Goal: Task Accomplishment & Management: Use online tool/utility

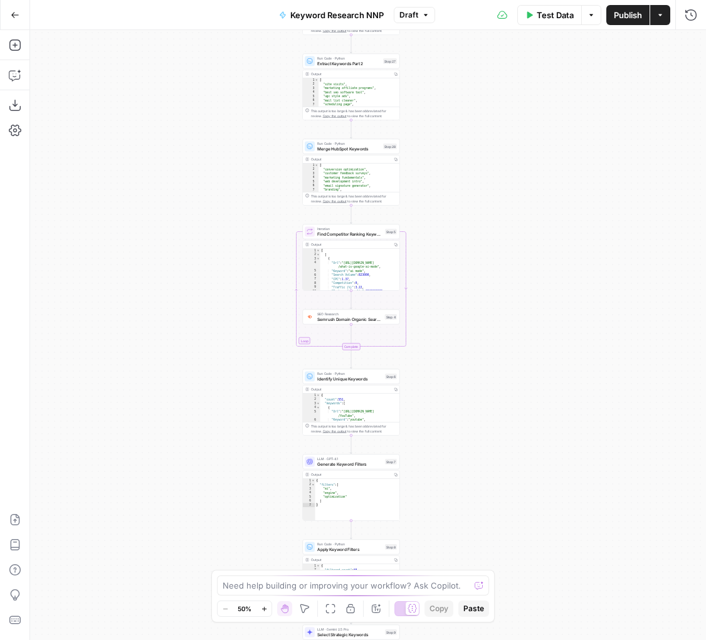
drag, startPoint x: 654, startPoint y: 178, endPoint x: 431, endPoint y: 288, distance: 248.6
click at [431, 288] on div "Workflow Input Settings Inputs Google Search Perform Google Search Step 2 Outpu…" at bounding box center [368, 335] width 676 height 610
drag, startPoint x: 431, startPoint y: 289, endPoint x: 424, endPoint y: 420, distance: 131.2
click at [425, 415] on div "Workflow Input Settings Inputs Google Search Perform Google Search Step 2 Outpu…" at bounding box center [368, 335] width 676 height 610
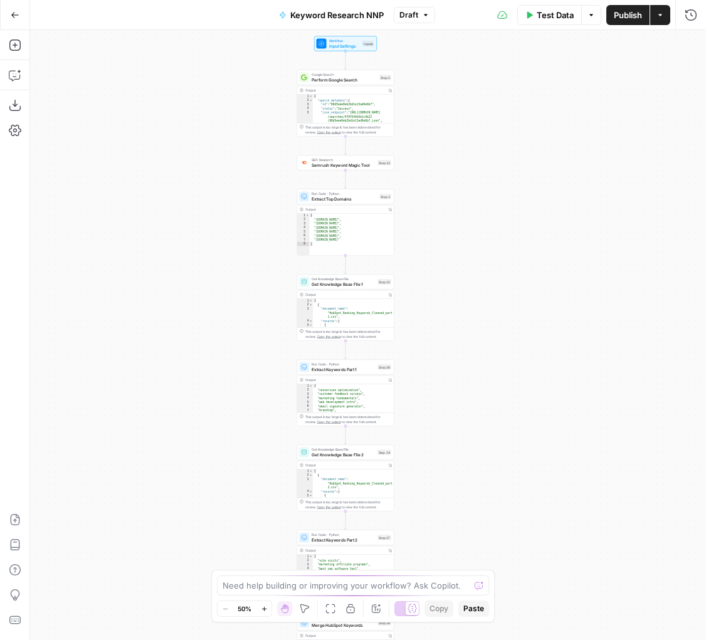
drag, startPoint x: 455, startPoint y: 497, endPoint x: 455, endPoint y: 645, distance: 147.9
click at [455, 639] on html "Blog Content Action Plan New Home Browse Insights Opportunities Your Data Recen…" at bounding box center [353, 320] width 706 height 640
drag, startPoint x: 507, startPoint y: 447, endPoint x: 507, endPoint y: 645, distance: 198.0
click at [507, 639] on html "Blog Content Action Plan New Home Browse Insights Opportunities Your Data Recen…" at bounding box center [353, 320] width 706 height 640
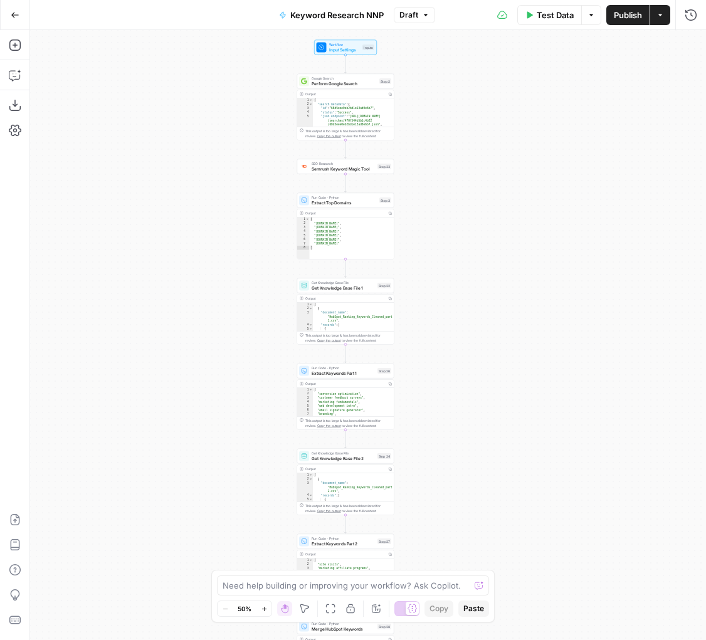
drag, startPoint x: 494, startPoint y: 444, endPoint x: 494, endPoint y: 128, distance: 315.8
click at [494, 136] on div "Workflow Input Settings Inputs Google Search Perform Google Search Step 2 Outpu…" at bounding box center [368, 335] width 676 height 610
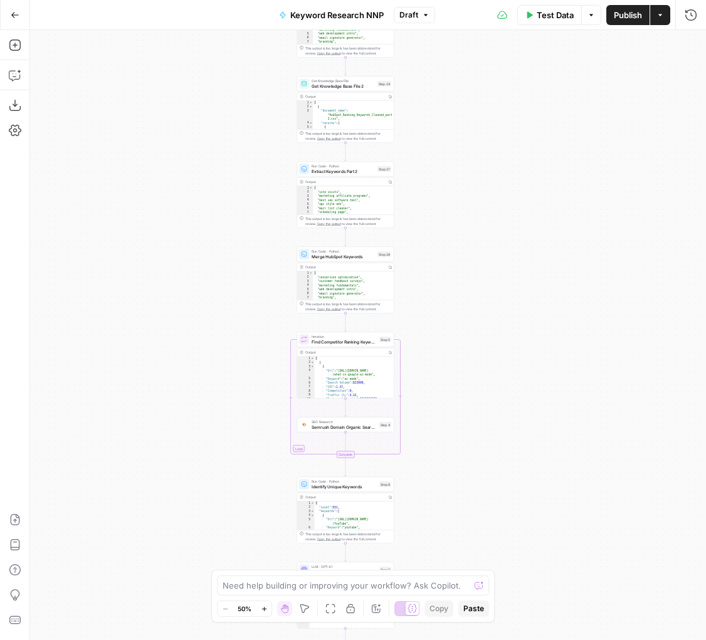
drag, startPoint x: 514, startPoint y: 138, endPoint x: 514, endPoint y: 13, distance: 125.3
click at [514, 25] on div "Go Back Keyword Research NNP Draft Test Data Options Publish Actions Run Histor…" at bounding box center [353, 320] width 706 height 640
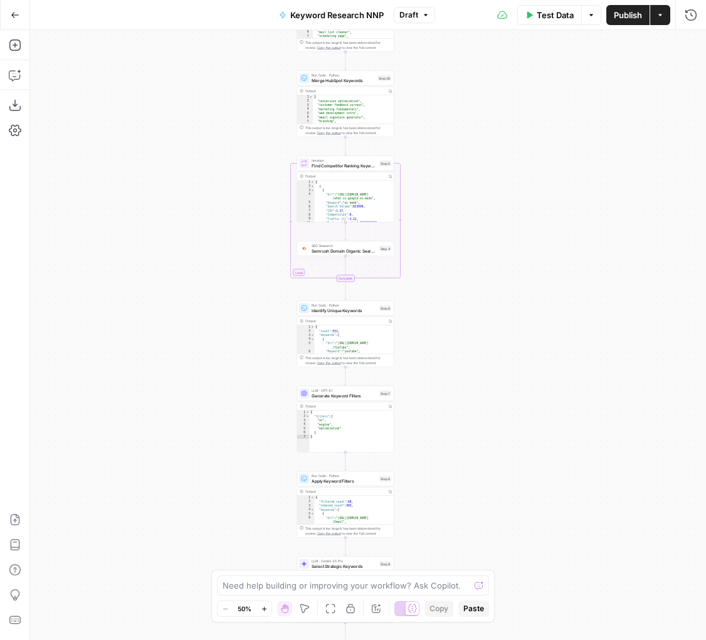
drag, startPoint x: 474, startPoint y: 429, endPoint x: 474, endPoint y: 154, distance: 275.1
click at [474, 159] on div "Workflow Input Settings Inputs Google Search Perform Google Search Step 2 Outpu…" at bounding box center [368, 335] width 676 height 610
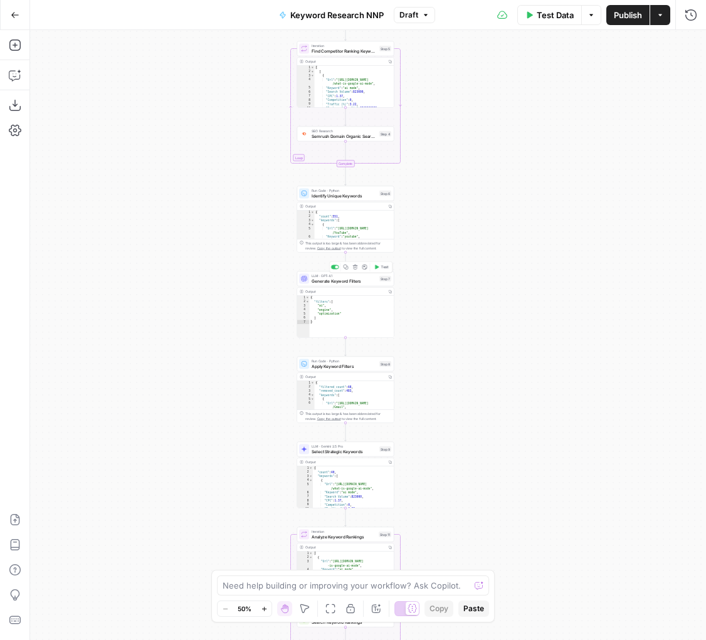
click at [355, 279] on span "Generate Keyword Filters" at bounding box center [343, 281] width 65 height 6
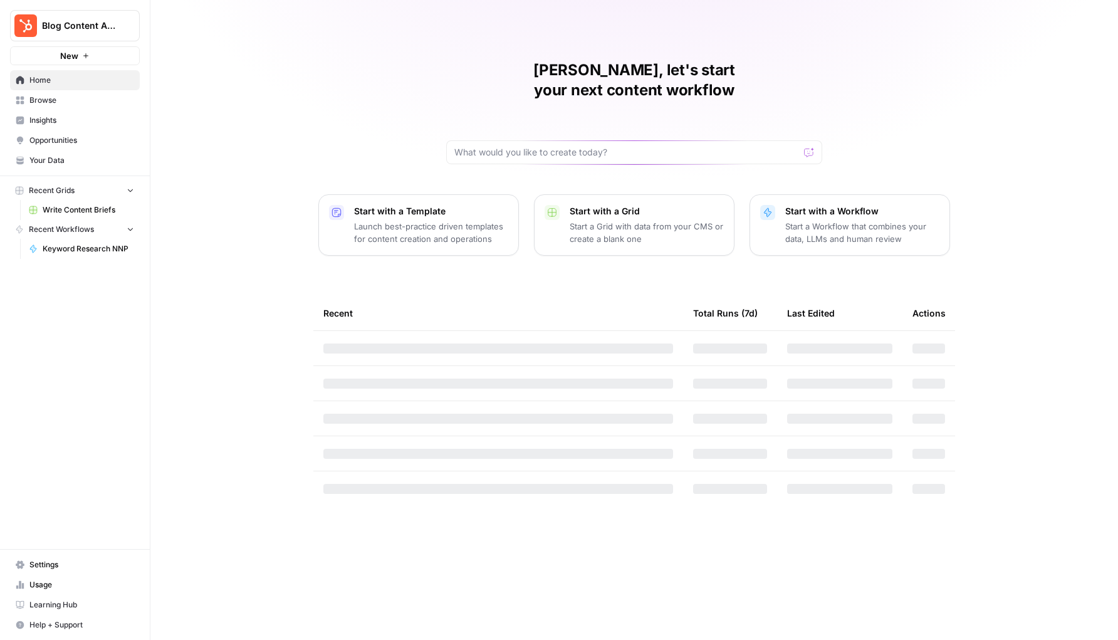
click at [115, 23] on span "Blog Content Action Plan" at bounding box center [80, 25] width 76 height 13
type input "airops bui"
click at [90, 97] on span "AirOps Builders" at bounding box center [120, 94] width 165 height 13
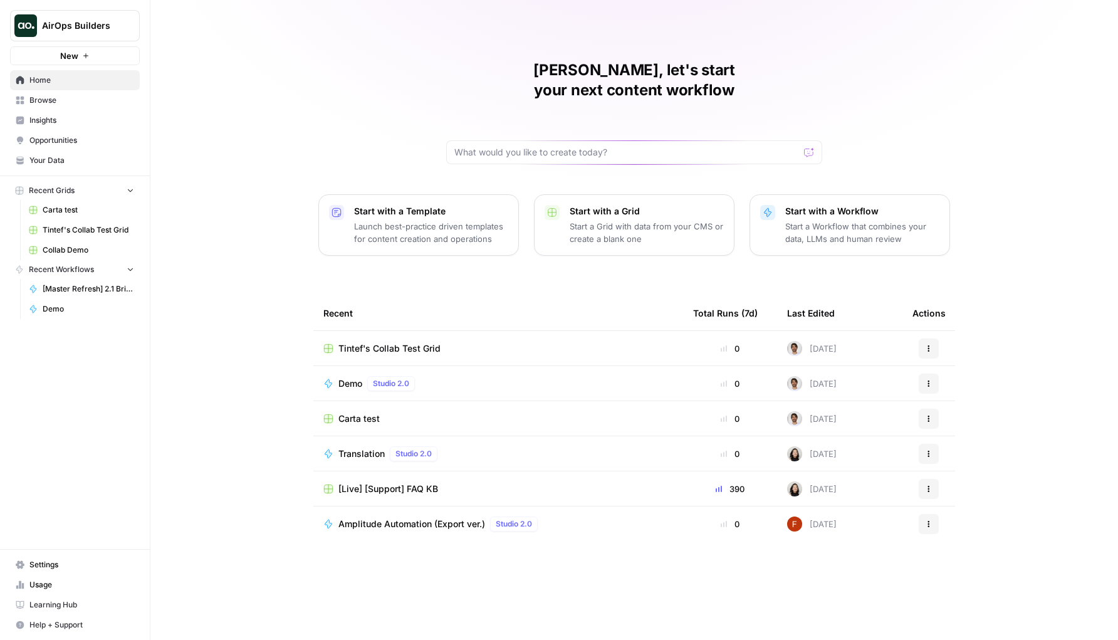
click at [365, 342] on span "Tintef's Collab Test Grid" at bounding box center [389, 348] width 102 height 13
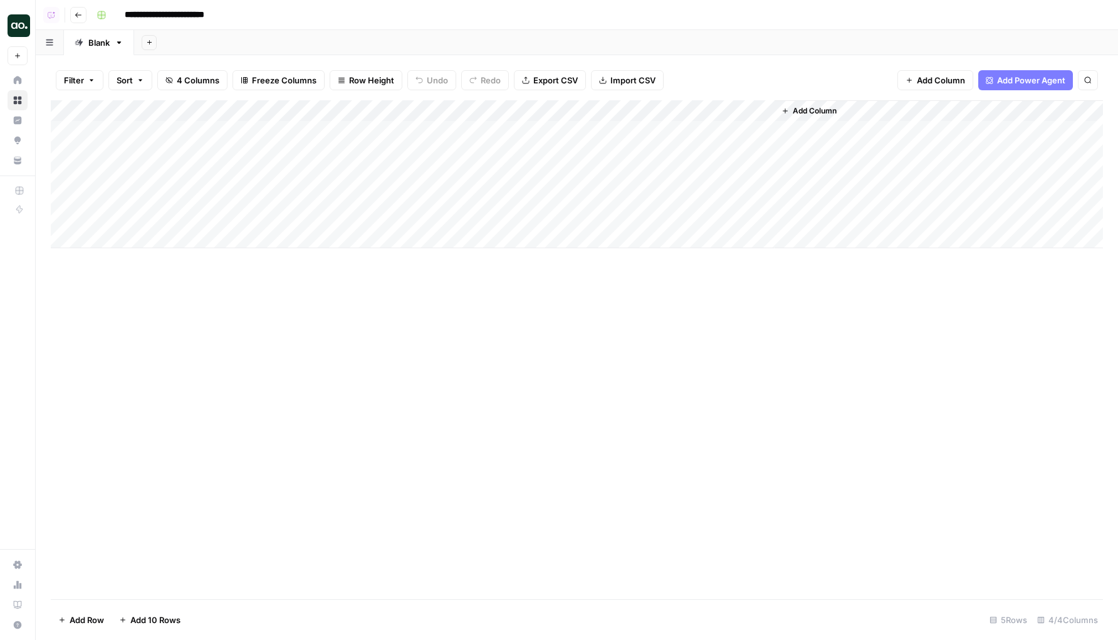
click at [761, 129] on div "Add Column" at bounding box center [577, 174] width 1052 height 148
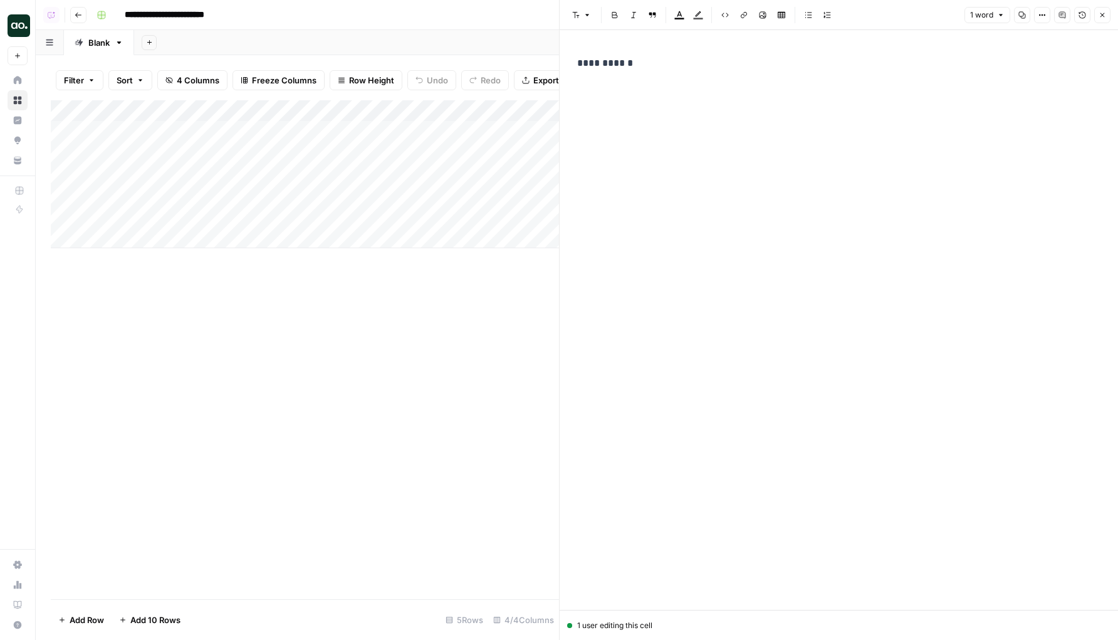
click at [720, 67] on p "**********" at bounding box center [838, 63] width 523 height 16
click at [605, 60] on p "**********" at bounding box center [838, 63] width 523 height 16
click at [615, 19] on button "Bold" at bounding box center [615, 15] width 16 height 16
click at [662, 80] on span "Shortcuts" at bounding box center [666, 85] width 35 height 11
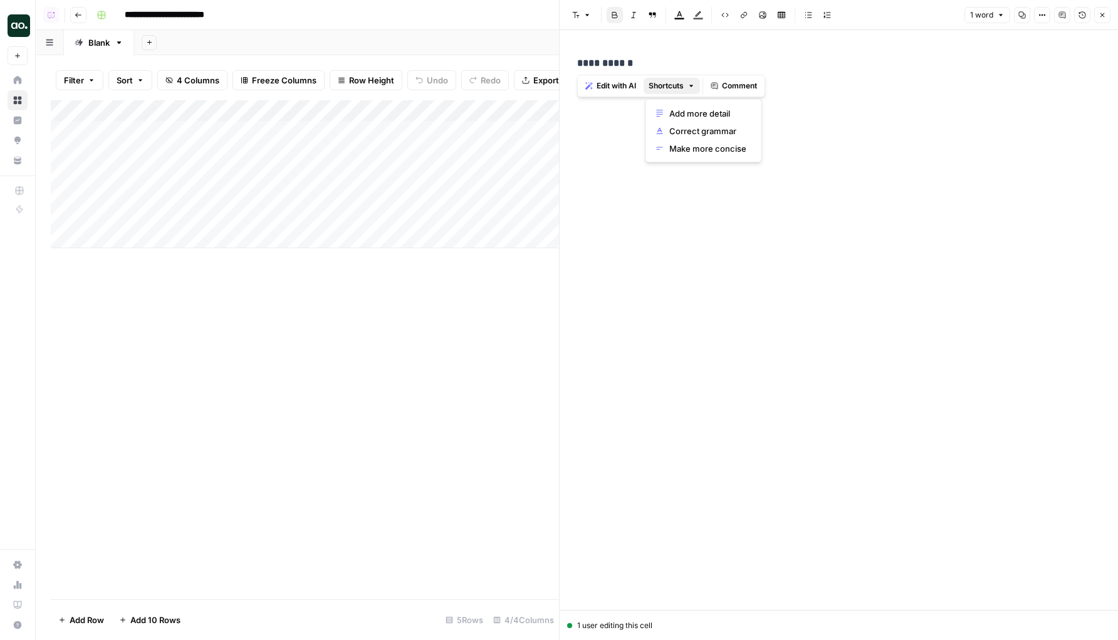
click at [664, 66] on p "**********" at bounding box center [838, 63] width 523 height 16
click at [618, 16] on icon "button" at bounding box center [615, 15] width 8 height 8
click at [661, 122] on p "**********" at bounding box center [838, 116] width 523 height 16
click at [614, 16] on icon "button" at bounding box center [615, 15] width 8 height 8
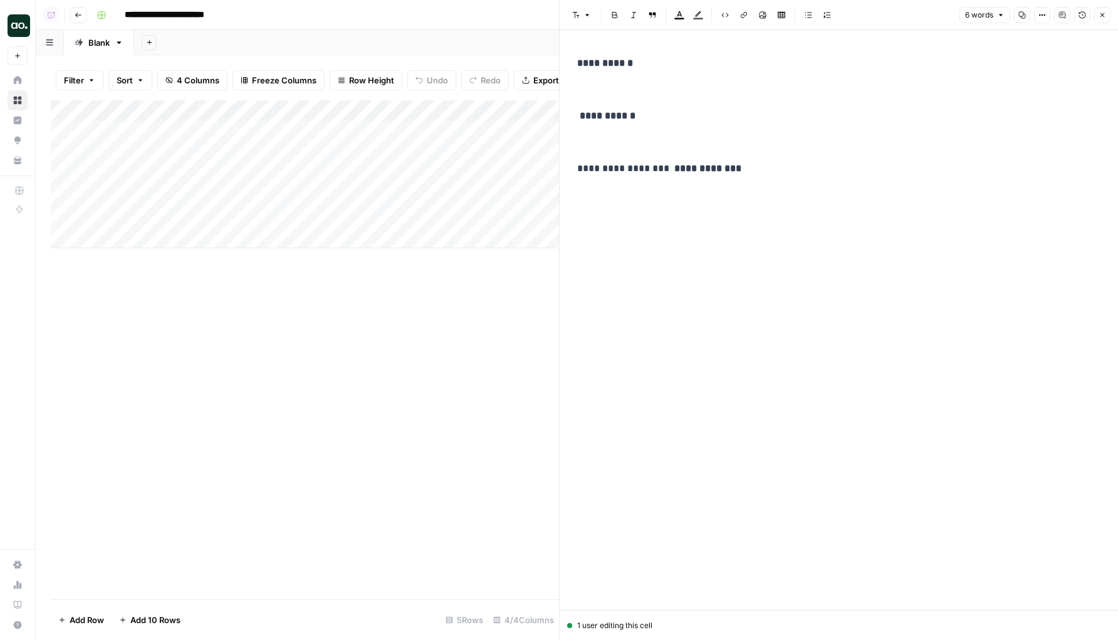
click at [832, 214] on div "**********" at bounding box center [839, 310] width 538 height 520
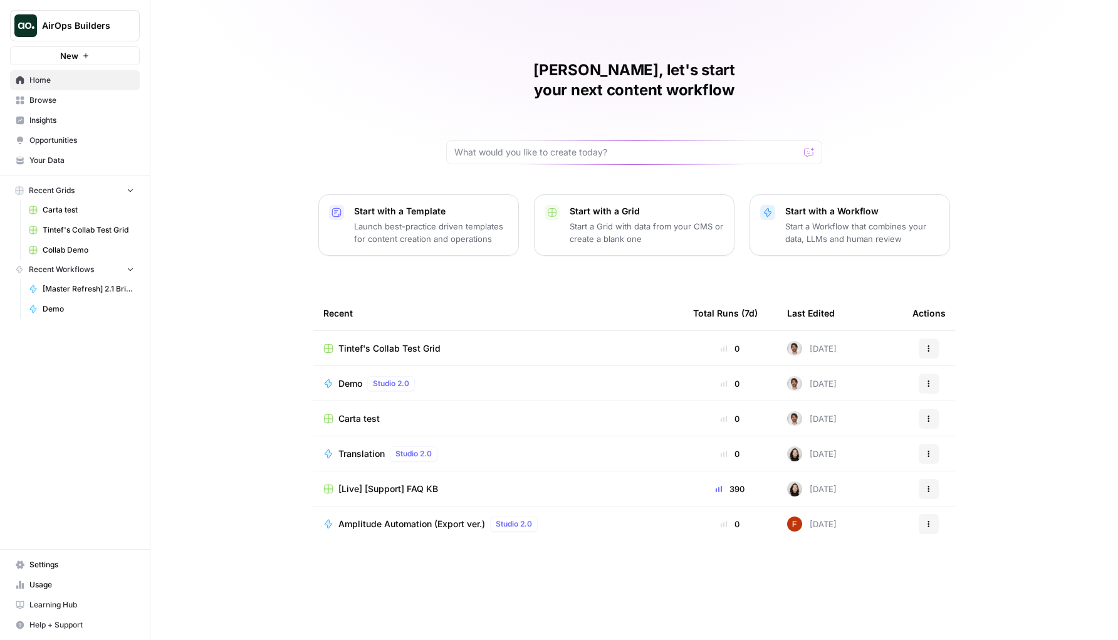
click at [411, 337] on td "Tintef's Collab Test Grid" at bounding box center [498, 348] width 370 height 34
click at [412, 342] on span "Tintef's Collab Test Grid" at bounding box center [389, 348] width 102 height 13
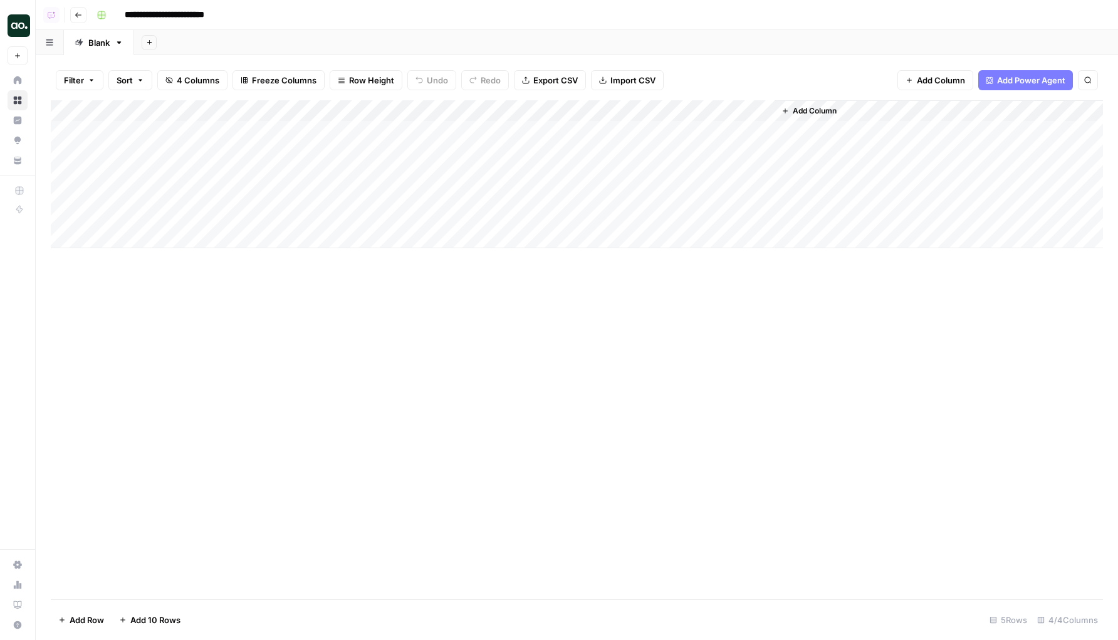
click at [768, 131] on div "Add Column" at bounding box center [577, 174] width 1052 height 148
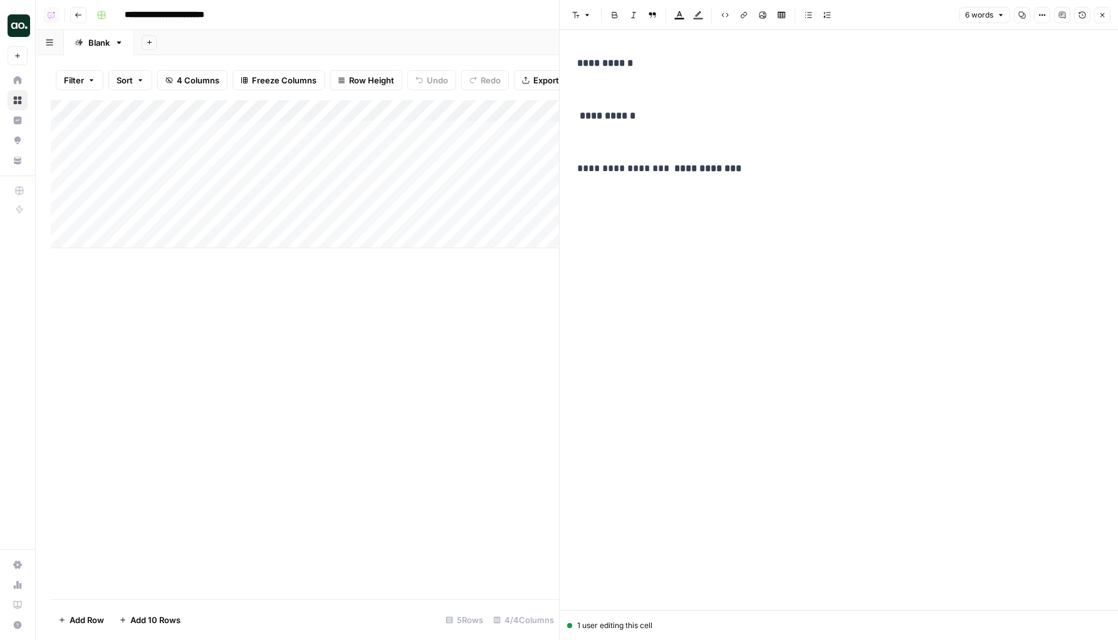
click at [1104, 18] on icon "button" at bounding box center [1103, 15] width 8 height 8
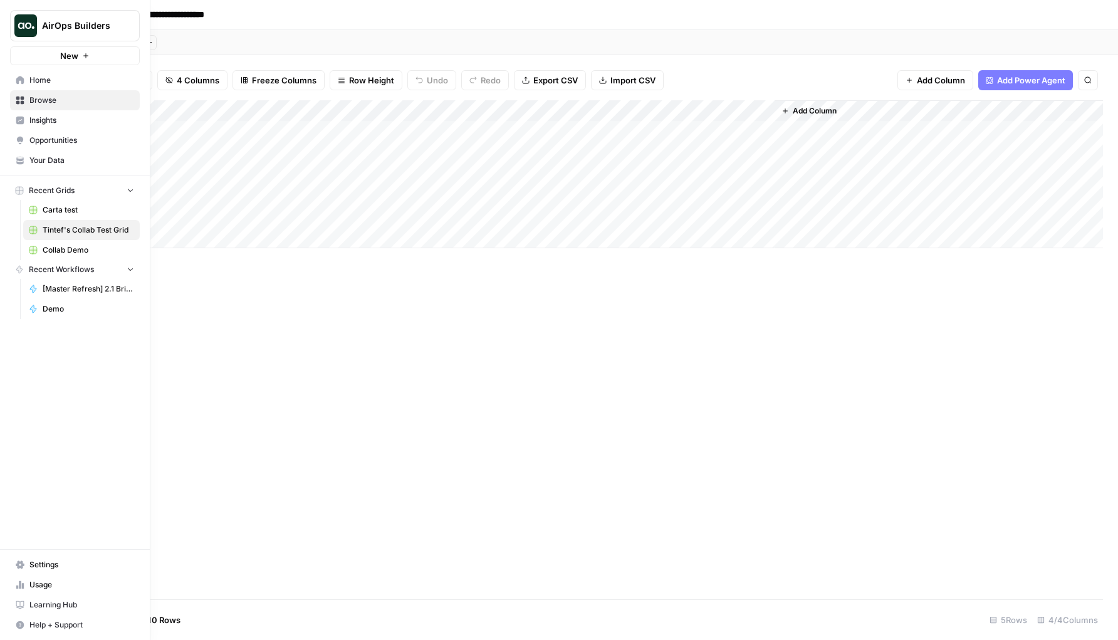
click at [23, 36] on img "Workspace: AirOps Builders" at bounding box center [25, 25] width 23 height 23
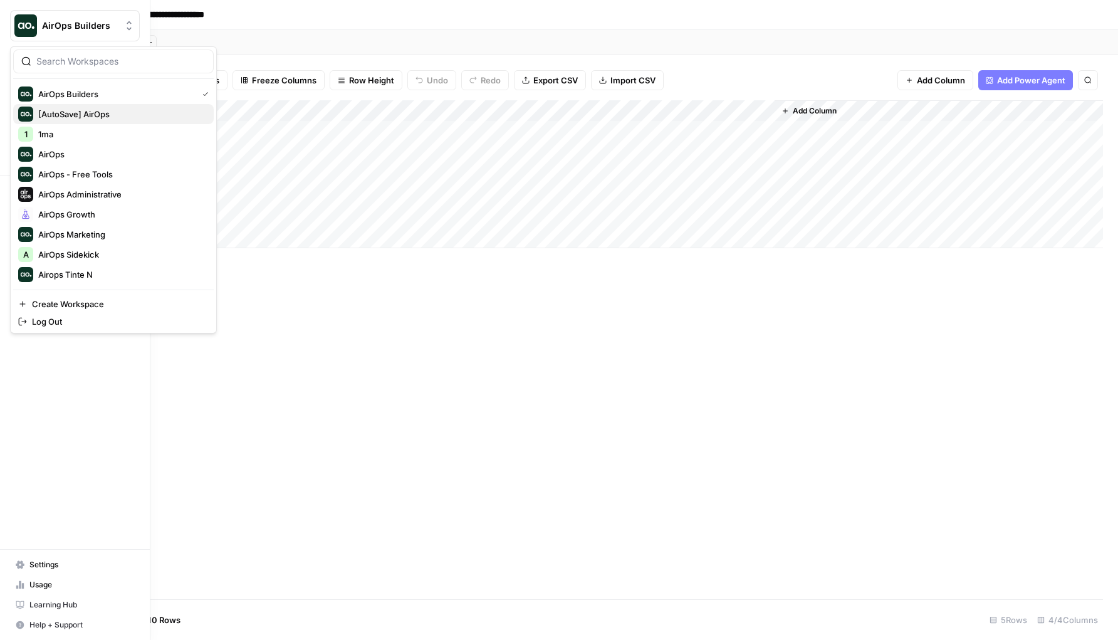
click at [65, 117] on span "[AutoSave] AirOps" at bounding box center [120, 114] width 165 height 13
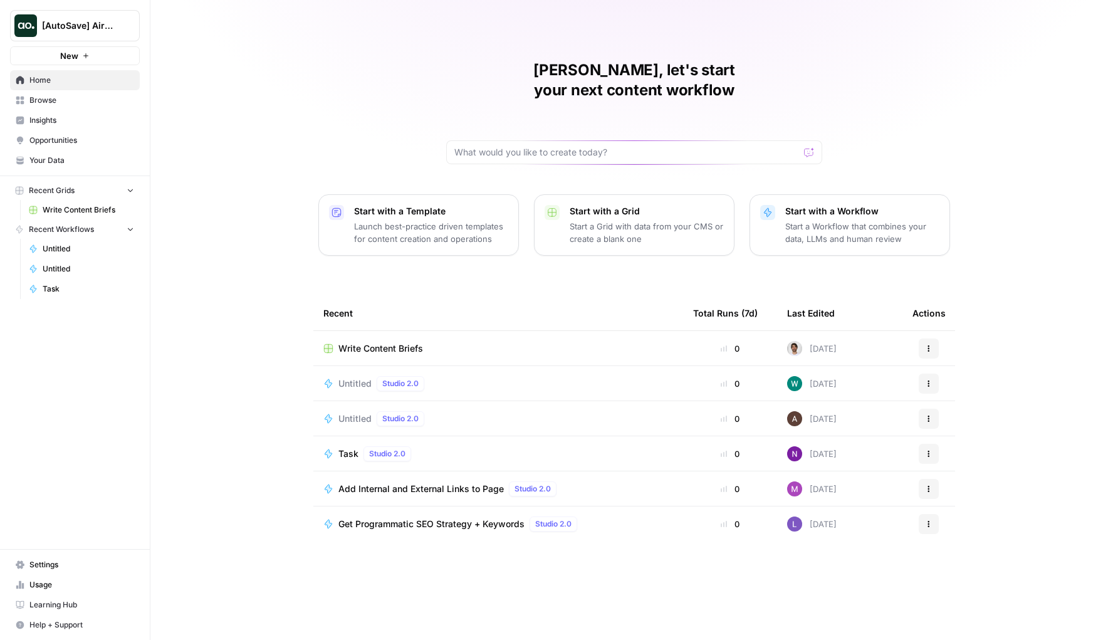
click at [365, 342] on span "Write Content Briefs" at bounding box center [380, 348] width 85 height 13
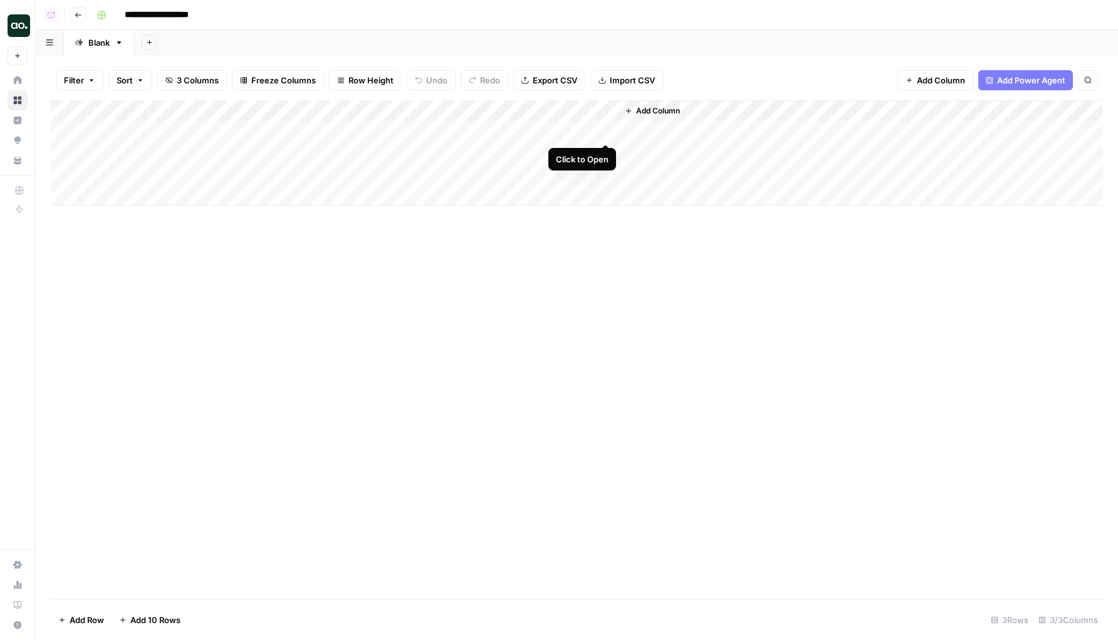
click at [605, 133] on div "Add Column" at bounding box center [577, 152] width 1052 height 105
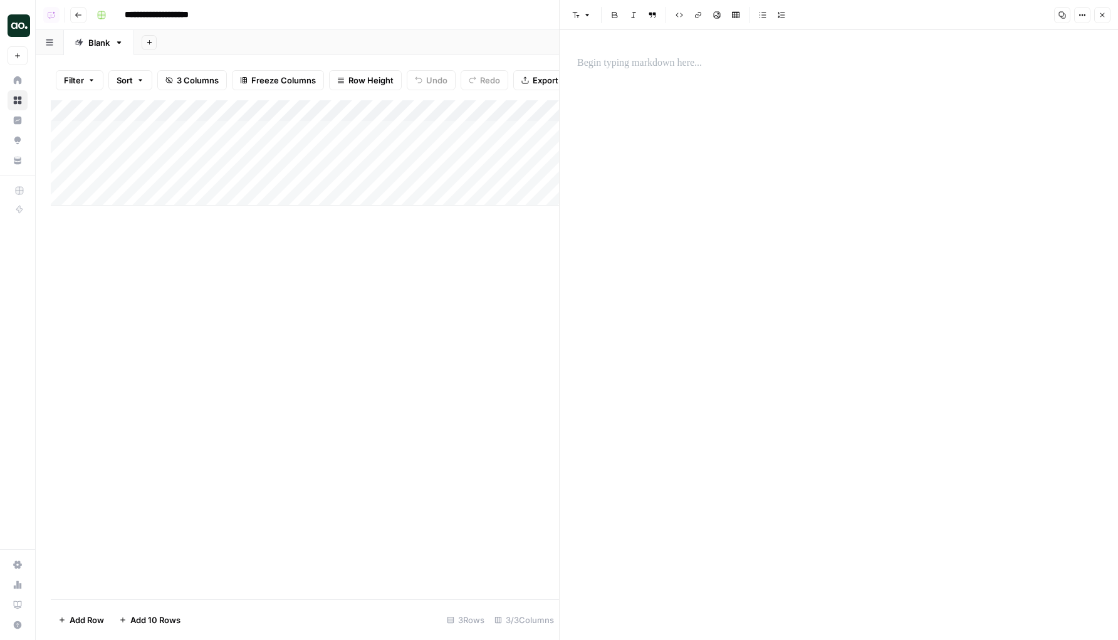
click at [664, 72] on div at bounding box center [839, 63] width 538 height 26
click at [1102, 13] on icon "button" at bounding box center [1103, 15] width 8 height 8
